Goal: Information Seeking & Learning: Learn about a topic

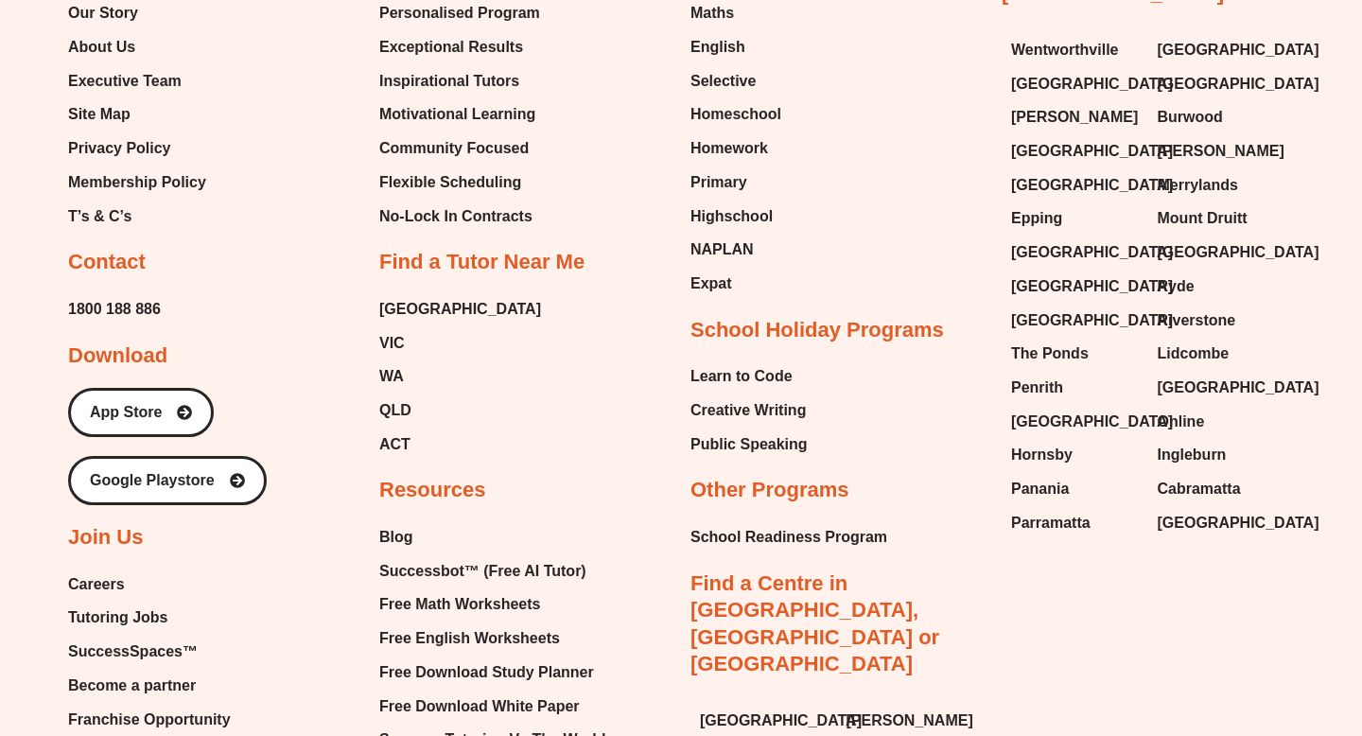
scroll to position [10822, 0]
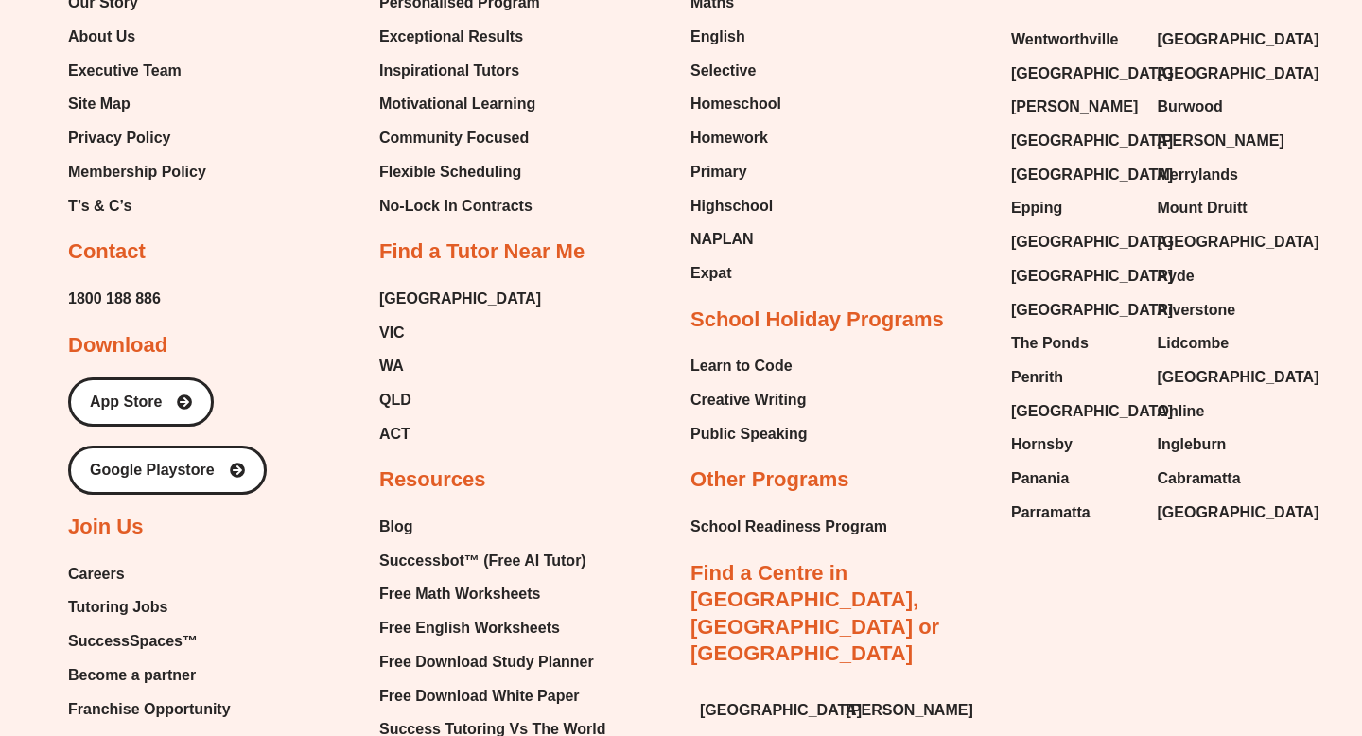
click at [103, 560] on span "Careers" at bounding box center [96, 574] width 57 height 28
click at [119, 593] on span "Tutoring Jobs" at bounding box center [117, 607] width 99 height 28
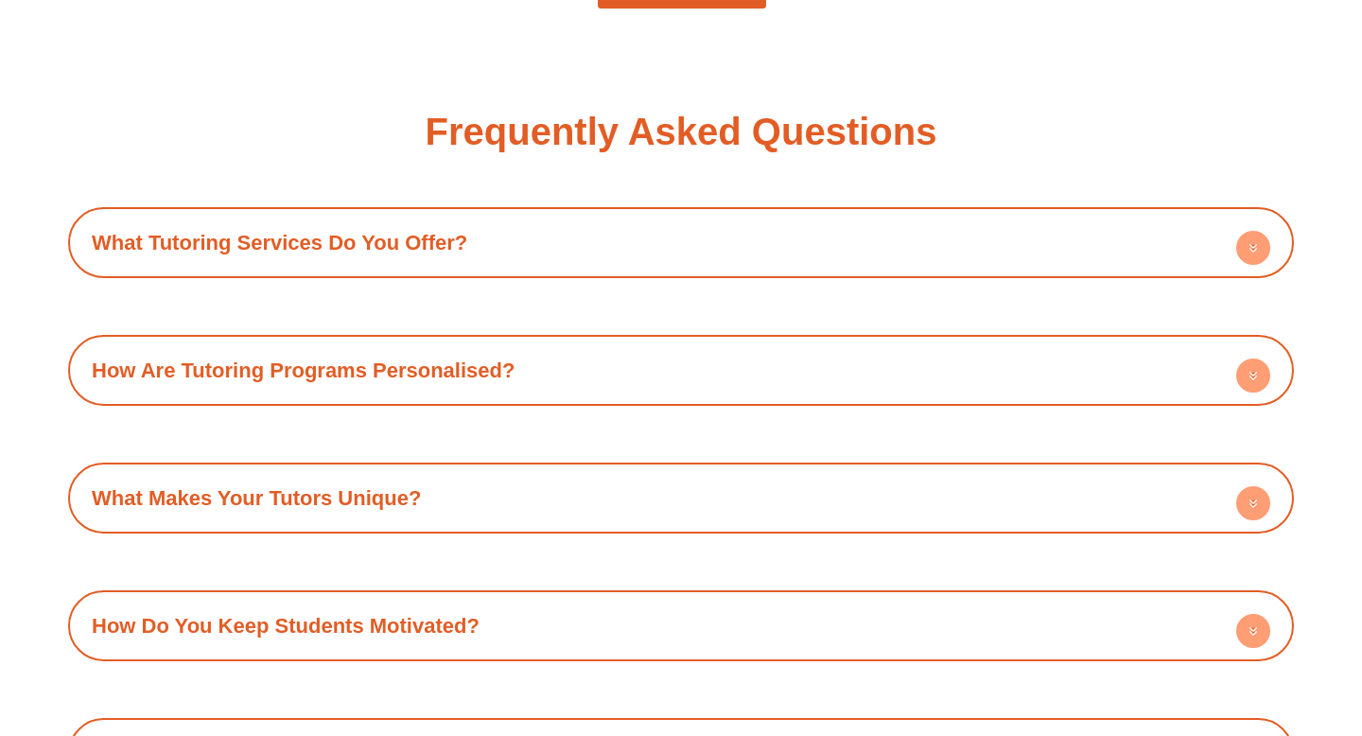
scroll to position [2243, 0]
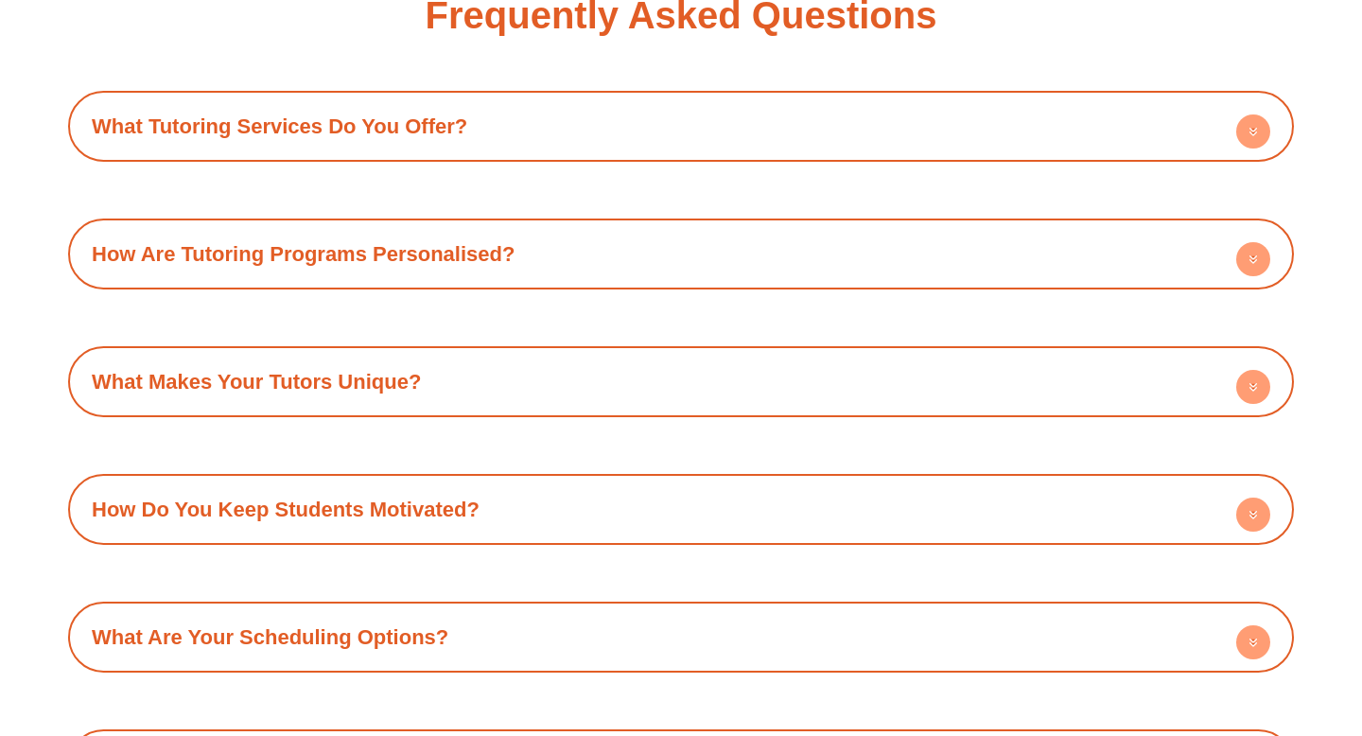
click at [469, 391] on h4 "What Makes Your Tutors Unique?" at bounding box center [681, 382] width 1207 height 52
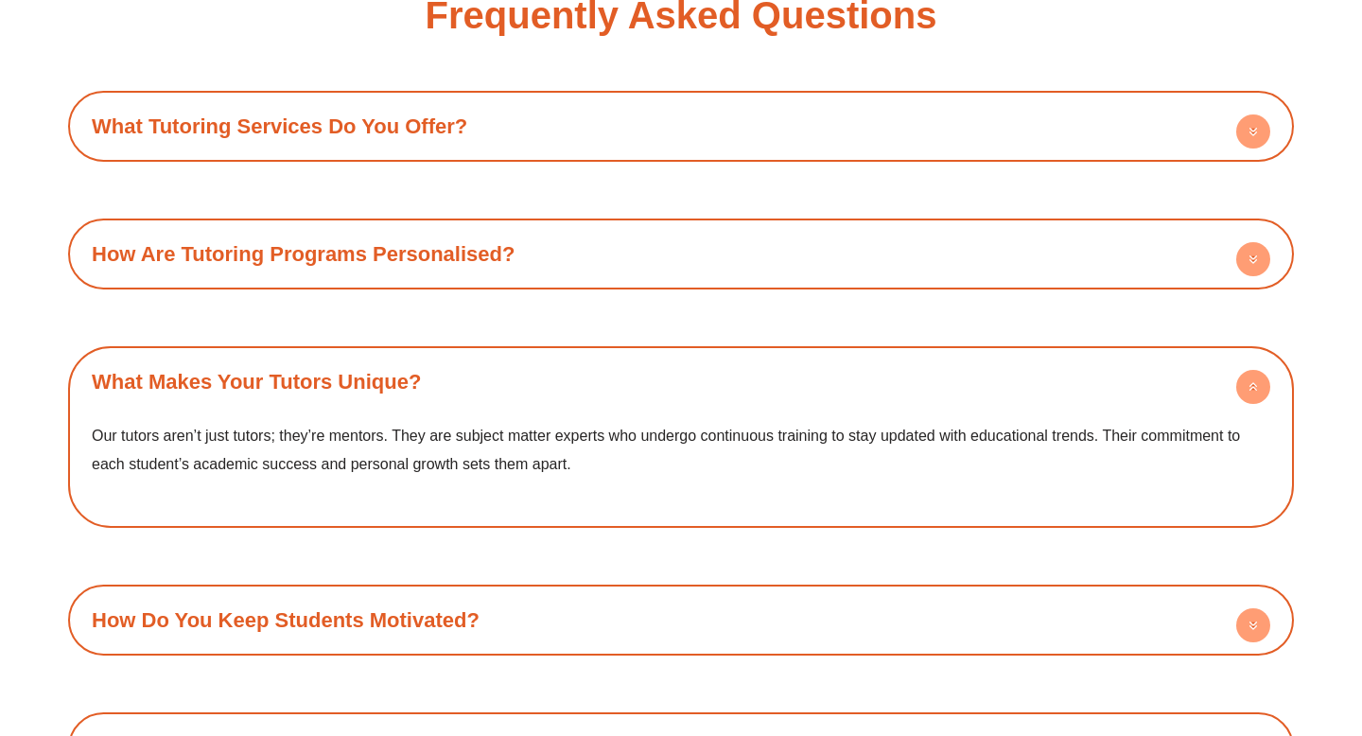
click at [483, 388] on h4 "What Makes Your Tutors Unique?" at bounding box center [681, 382] width 1207 height 52
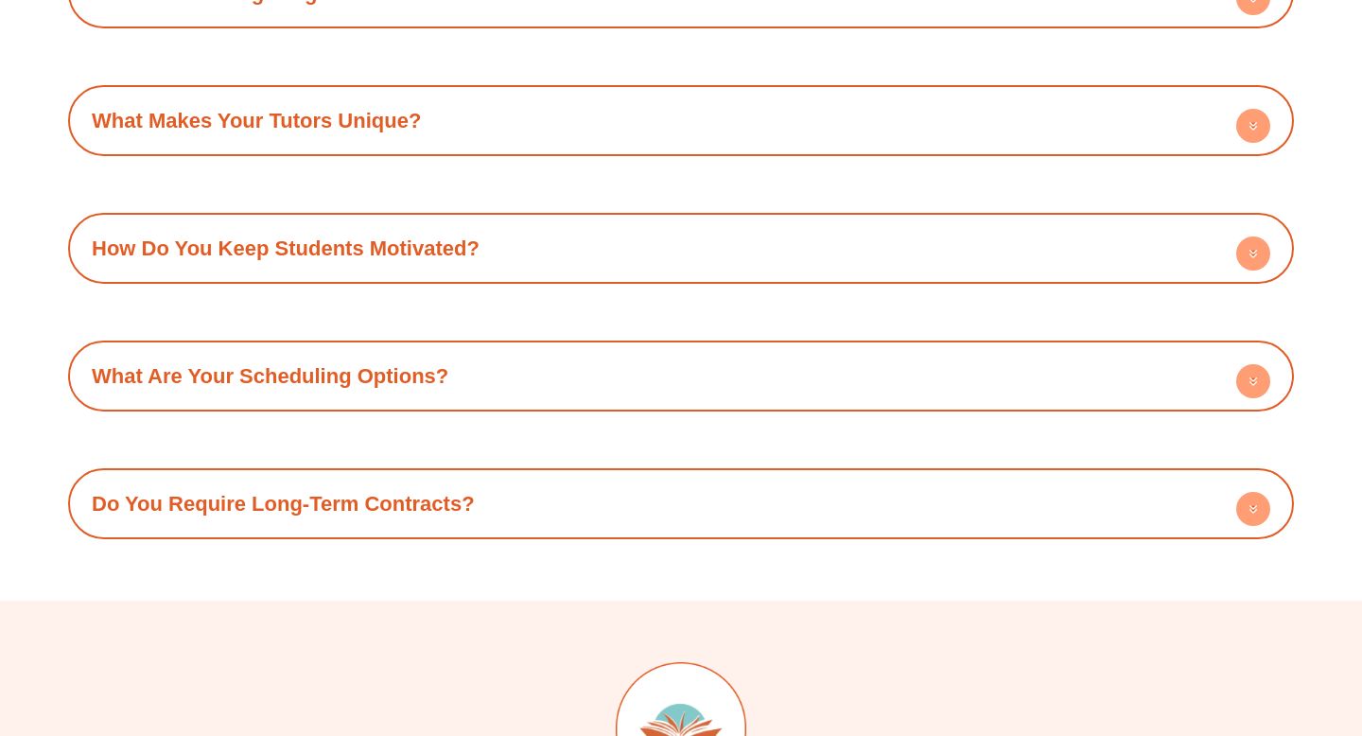
scroll to position [2603, 0]
